Goal: Information Seeking & Learning: Learn about a topic

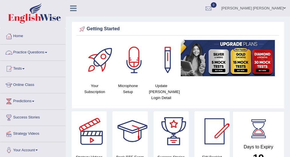
click at [22, 52] on link "Practice Questions" at bounding box center [32, 52] width 65 height 14
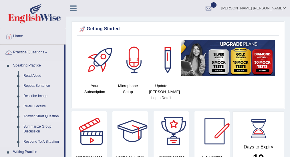
click at [48, 116] on link "Answer Short Question" at bounding box center [42, 116] width 43 height 10
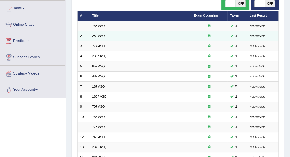
scroll to position [38, 0]
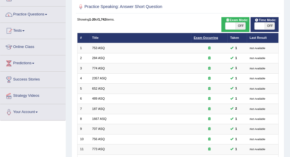
click at [208, 39] on link "Exam Occurring" at bounding box center [206, 37] width 24 height 3
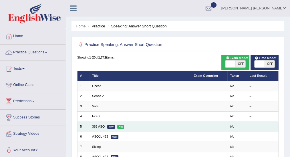
click at [93, 125] on link "383 ASQ" at bounding box center [98, 126] width 13 height 3
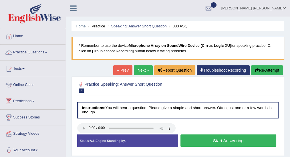
click at [227, 139] on button "Start Answering" at bounding box center [228, 141] width 96 height 12
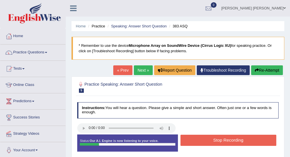
click at [227, 139] on button "Stop Recording" at bounding box center [228, 140] width 96 height 11
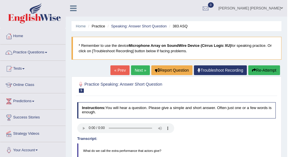
click at [141, 72] on link "Next »" at bounding box center [140, 70] width 19 height 10
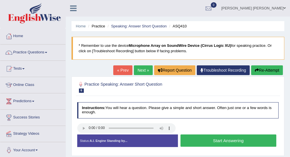
click at [221, 140] on button "Start Answering" at bounding box center [228, 141] width 96 height 12
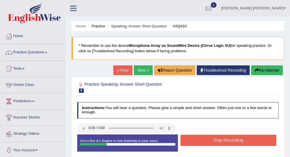
click at [221, 140] on button "Stop Recording" at bounding box center [228, 140] width 96 height 11
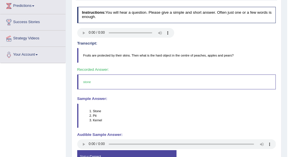
scroll to position [47, 0]
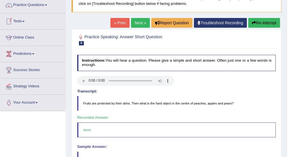
click at [134, 25] on link "Next »" at bounding box center [140, 23] width 19 height 10
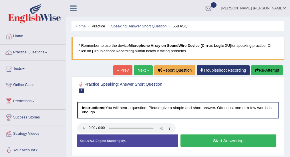
click at [230, 142] on button "Start Answering" at bounding box center [228, 141] width 96 height 12
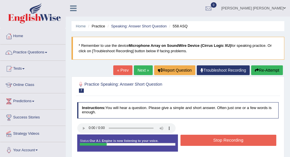
click at [230, 142] on button "Stop Recording" at bounding box center [228, 140] width 96 height 11
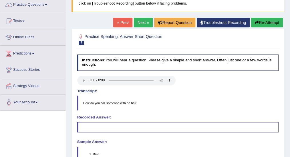
scroll to position [47, 0]
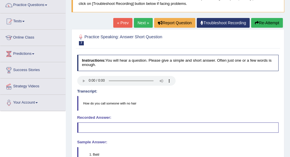
click at [274, 22] on button "Re-Attempt" at bounding box center [267, 23] width 32 height 10
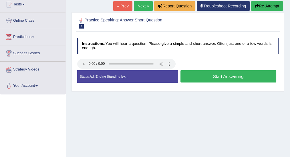
scroll to position [68, 0]
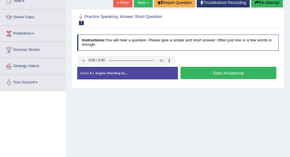
click at [209, 71] on button "Start Answering" at bounding box center [228, 73] width 96 height 12
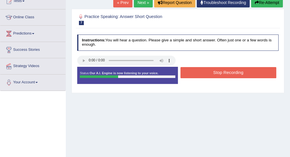
click at [209, 71] on button "Stop Recording" at bounding box center [228, 72] width 96 height 11
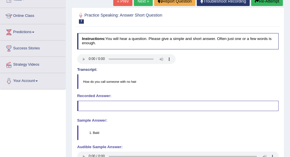
scroll to position [67, 0]
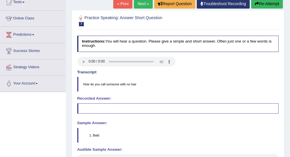
click at [255, 4] on icon "button" at bounding box center [257, 4] width 4 height 4
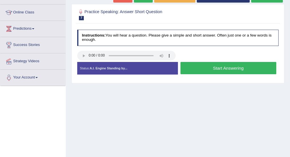
scroll to position [67, 0]
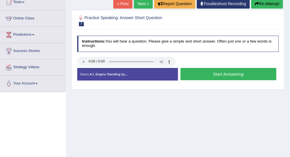
click at [212, 73] on button "Start Answering" at bounding box center [228, 74] width 96 height 12
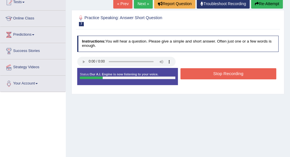
click at [212, 73] on button "Stop Recording" at bounding box center [228, 73] width 96 height 11
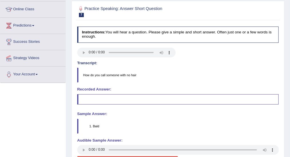
scroll to position [28, 0]
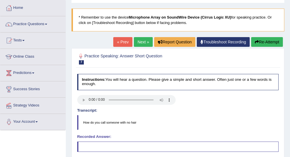
click at [275, 41] on button "Re-Attempt" at bounding box center [267, 42] width 32 height 10
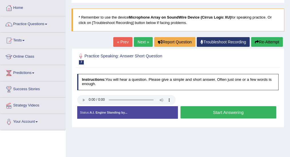
scroll to position [28, 0]
click at [200, 109] on button "Start Answering" at bounding box center [228, 112] width 96 height 12
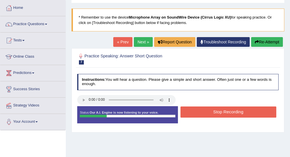
click at [200, 109] on button "Stop Recording" at bounding box center [228, 112] width 96 height 11
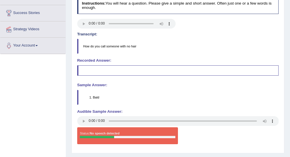
scroll to position [0, 0]
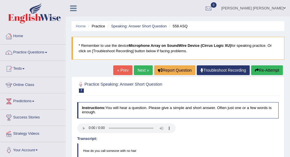
click at [143, 71] on link "Next »" at bounding box center [143, 70] width 19 height 10
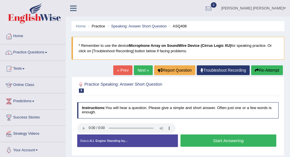
click at [214, 143] on button "Start Answering" at bounding box center [228, 141] width 96 height 12
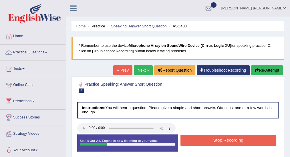
click at [214, 143] on button "Stop Recording" at bounding box center [228, 140] width 96 height 11
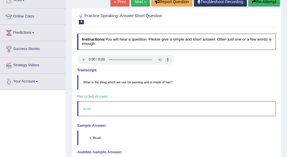
scroll to position [19, 0]
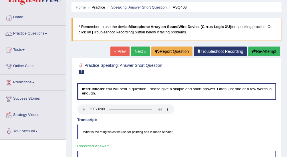
click at [141, 47] on link "Next »" at bounding box center [140, 52] width 19 height 10
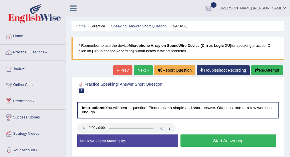
click at [234, 139] on button "Start Answering" at bounding box center [228, 141] width 96 height 12
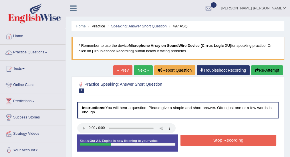
click at [234, 139] on button "Stop Recording" at bounding box center [228, 140] width 96 height 11
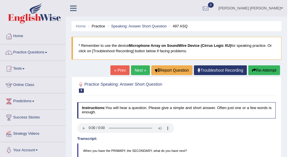
click at [136, 69] on link "Next »" at bounding box center [140, 70] width 19 height 10
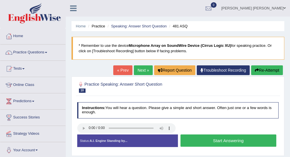
click at [202, 140] on button "Start Answering" at bounding box center [228, 141] width 96 height 12
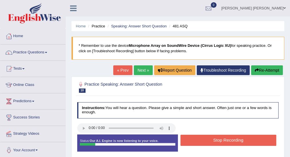
click at [202, 140] on button "Stop Recording" at bounding box center [228, 140] width 96 height 11
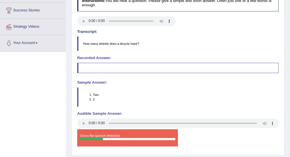
scroll to position [114, 0]
